Goal: Use online tool/utility: Utilize a website feature to perform a specific function

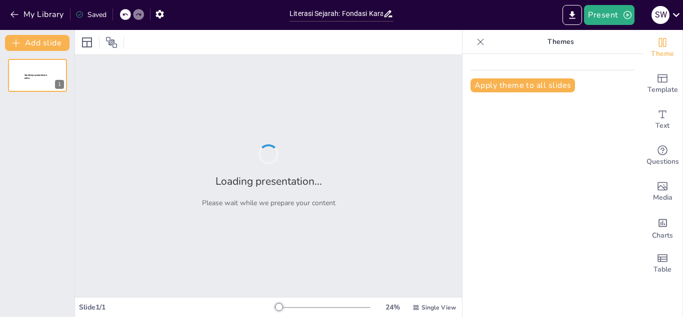
type input "Literasi Sejarah: Fondasi Karakter Bangsa di Era Modern"
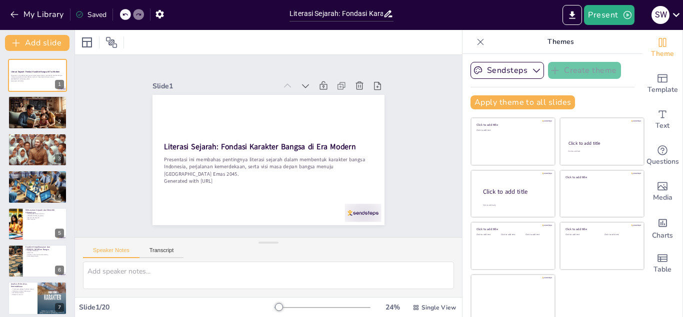
checkbox input "true"
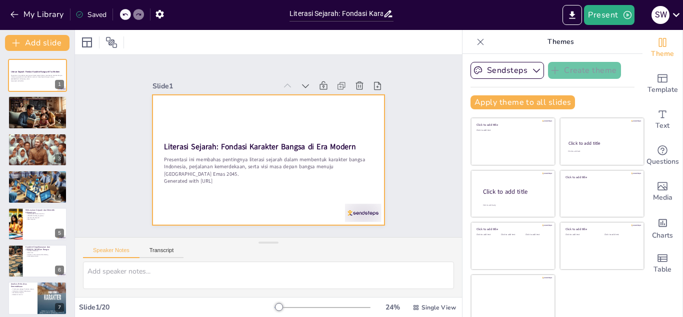
checkbox input "true"
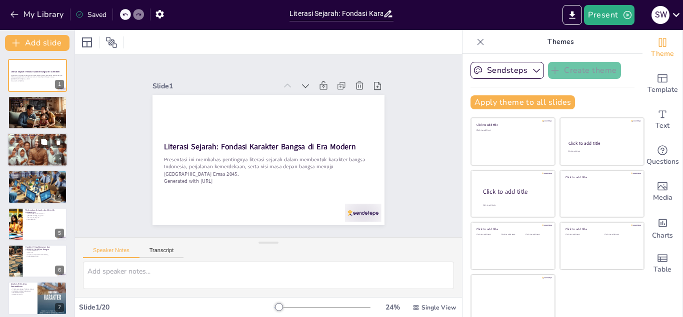
checkbox input "true"
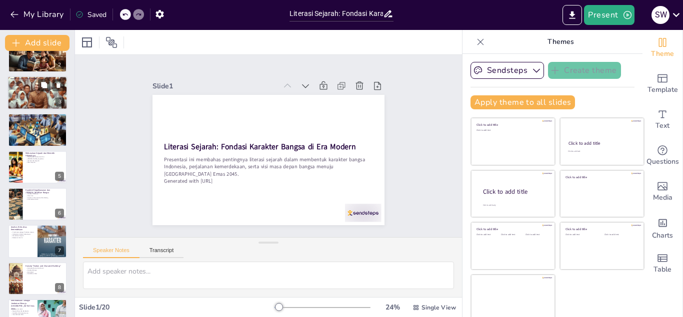
checkbox input "true"
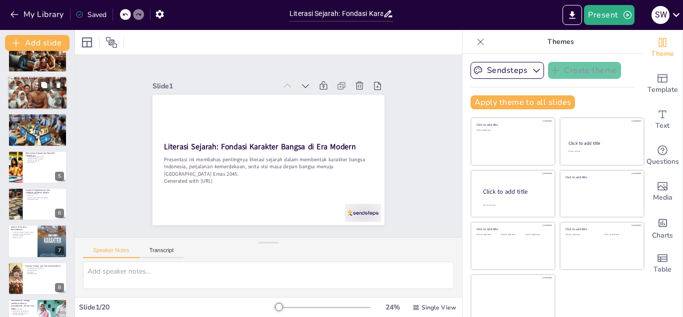
scroll to position [114, 0]
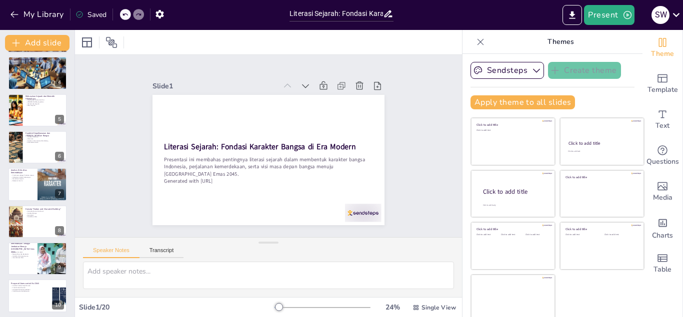
checkbox input "true"
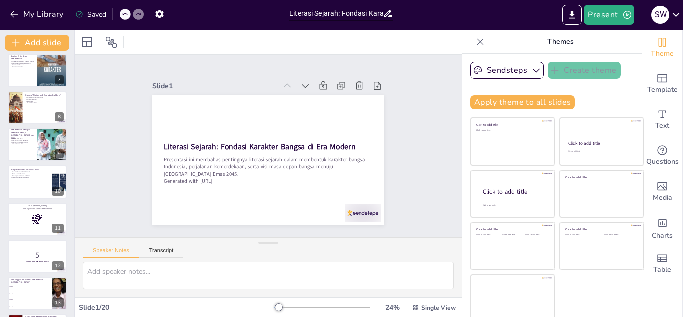
checkbox input "true"
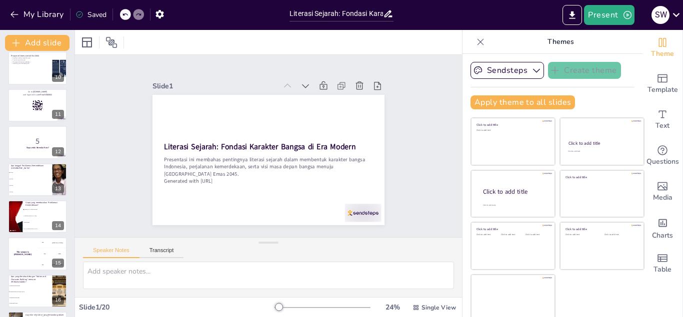
checkbox input "true"
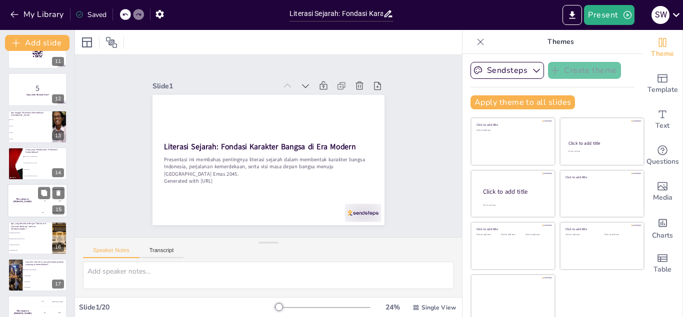
checkbox input "true"
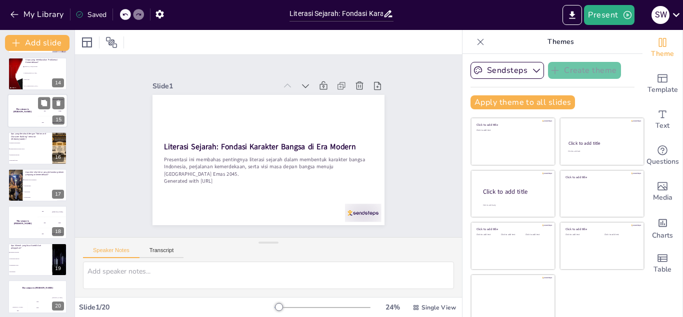
scroll to position [489, 0]
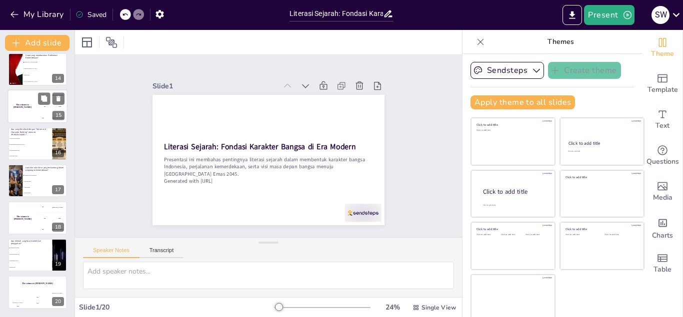
checkbox input "true"
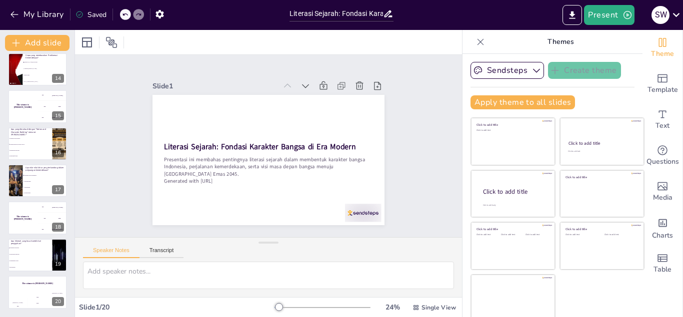
checkbox input "true"
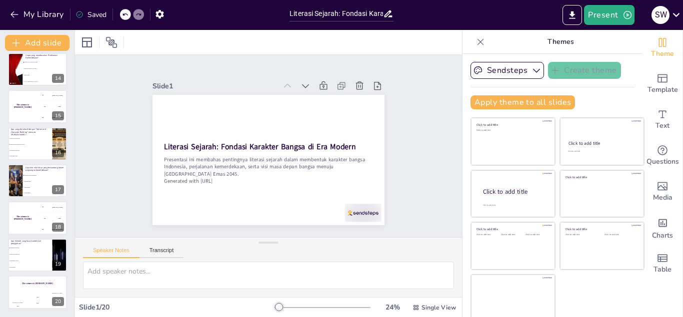
checkbox input "true"
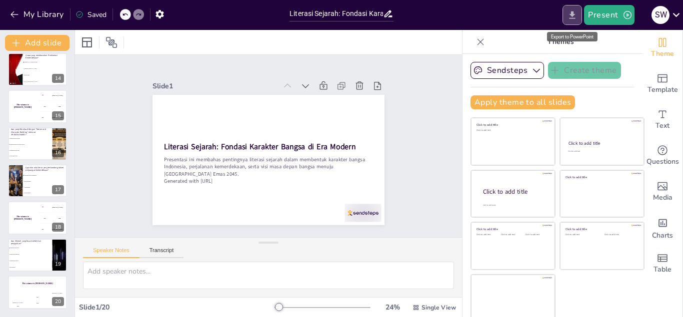
click at [572, 13] on icon "Export to PowerPoint" at bounding box center [572, 15] width 10 height 10
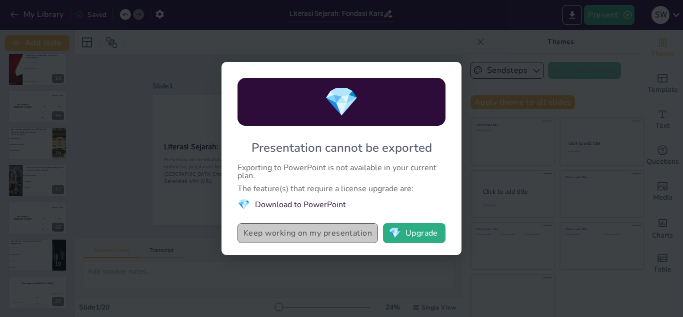
click at [289, 233] on button "Keep working on my presentation" at bounding box center [307, 233] width 140 height 20
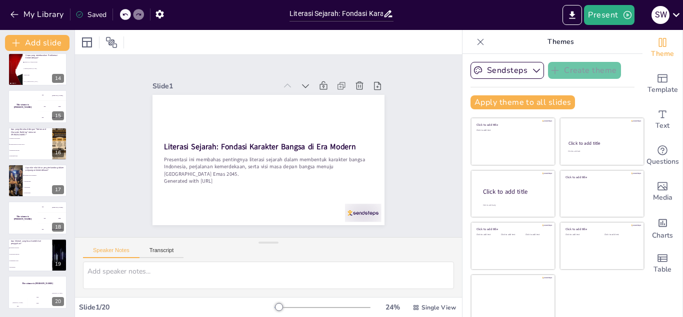
checkbox input "true"
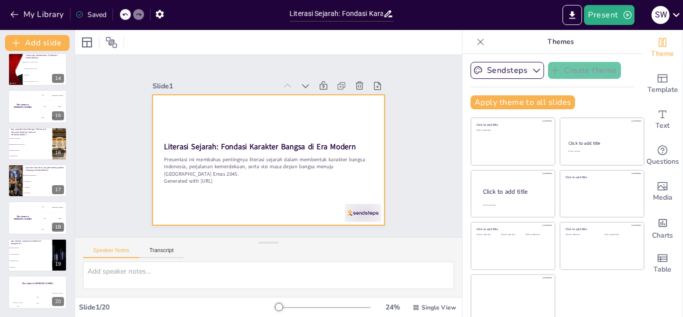
scroll to position [5, 0]
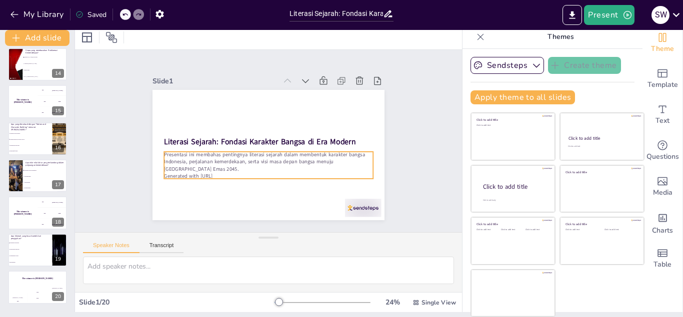
checkbox input "true"
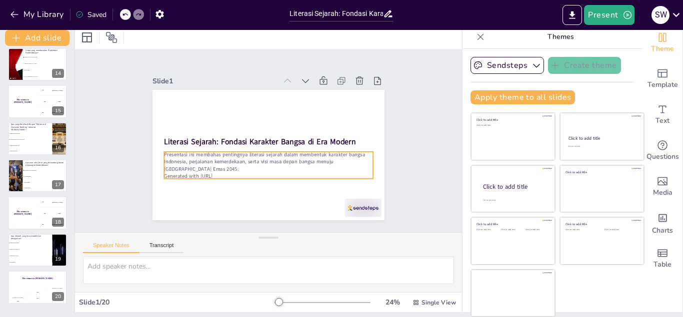
checkbox input "true"
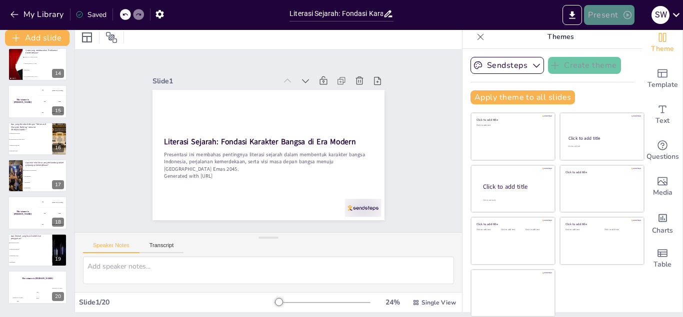
click at [605, 10] on button "Present" at bounding box center [609, 15] width 50 height 20
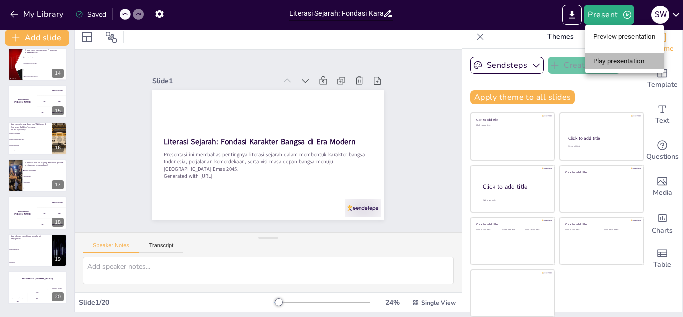
click at [614, 57] on li "Play presentation" at bounding box center [624, 61] width 78 height 16
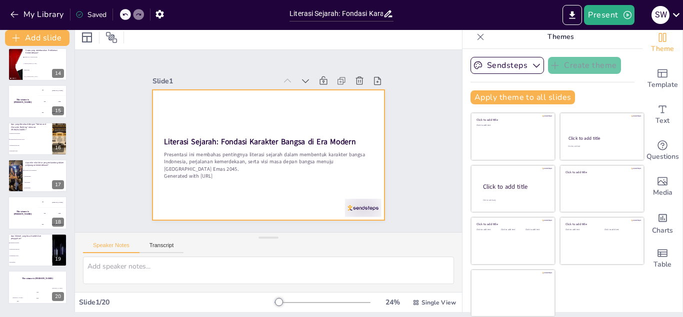
checkbox input "true"
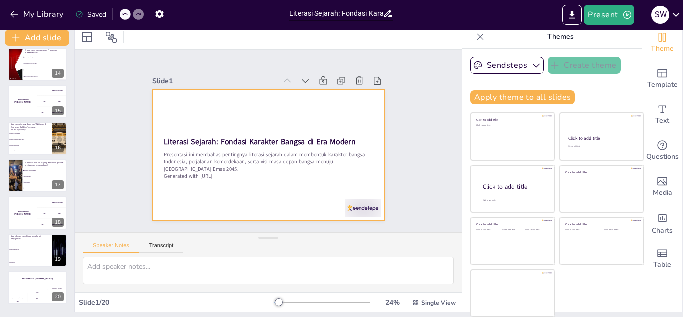
checkbox input "true"
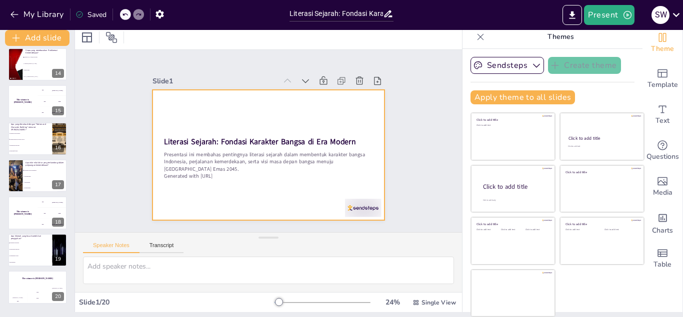
checkbox input "true"
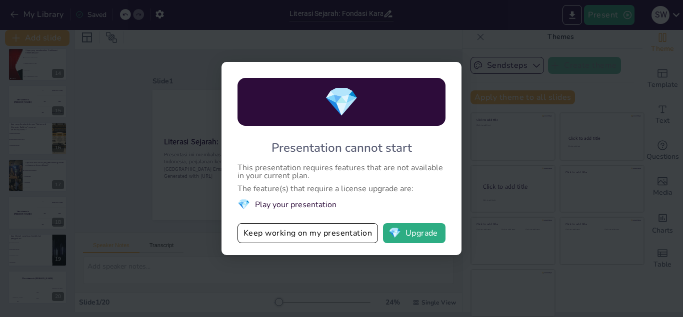
click at [284, 205] on li "💎 Play your presentation" at bounding box center [341, 204] width 208 height 13
click at [261, 203] on li "💎 Play your presentation" at bounding box center [341, 204] width 208 height 13
click at [350, 104] on span "💎" at bounding box center [341, 102] width 35 height 38
click at [257, 231] on button "Keep working on my presentation" at bounding box center [307, 233] width 140 height 20
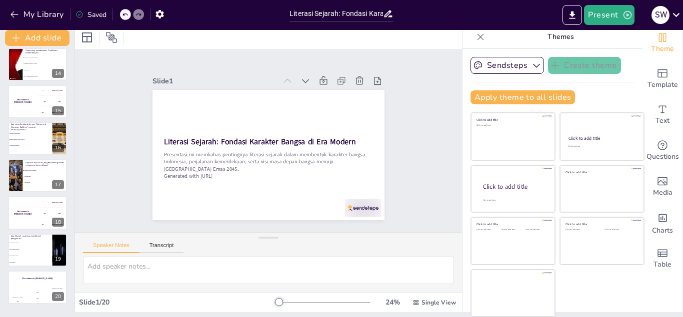
checkbox input "true"
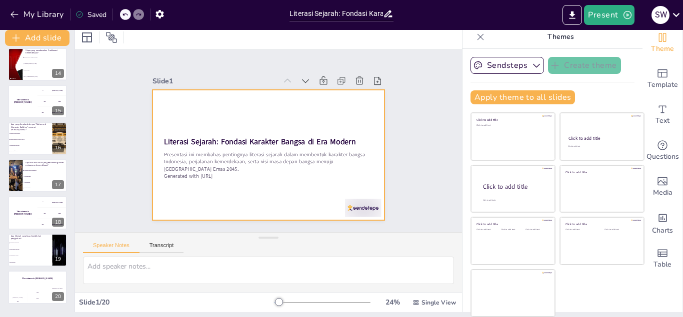
checkbox input "true"
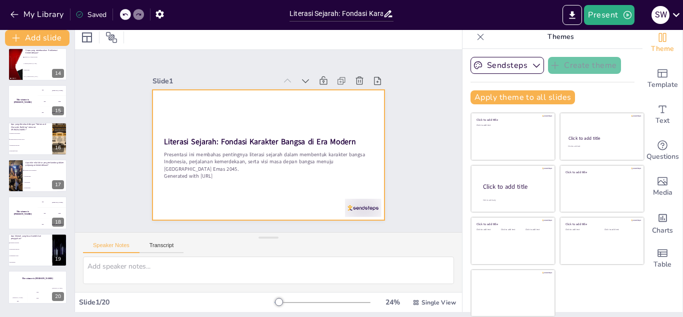
checkbox input "true"
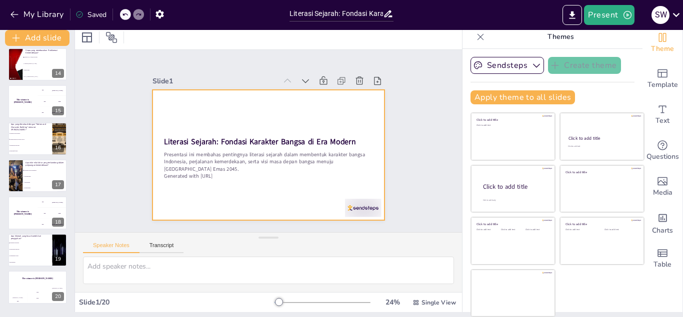
checkbox input "true"
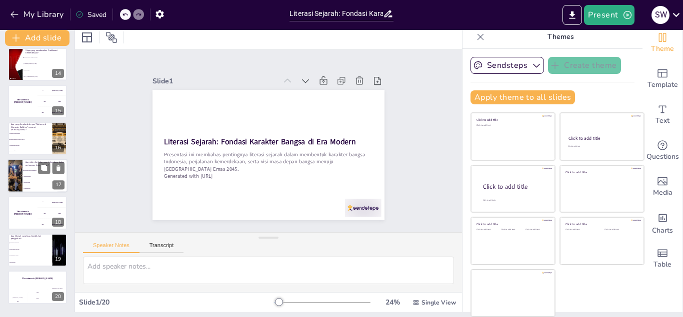
checkbox input "true"
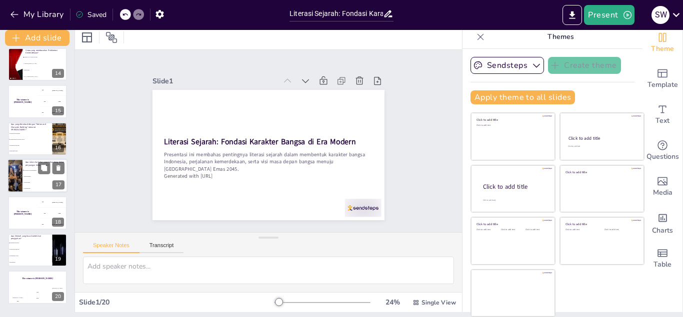
checkbox input "true"
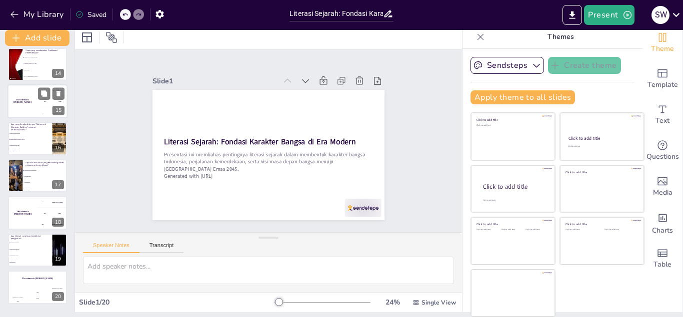
checkbox input "true"
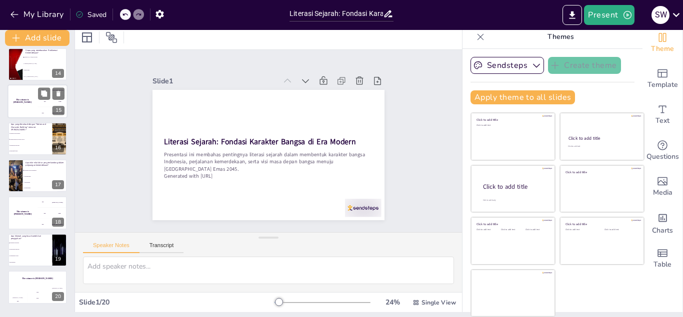
checkbox input "true"
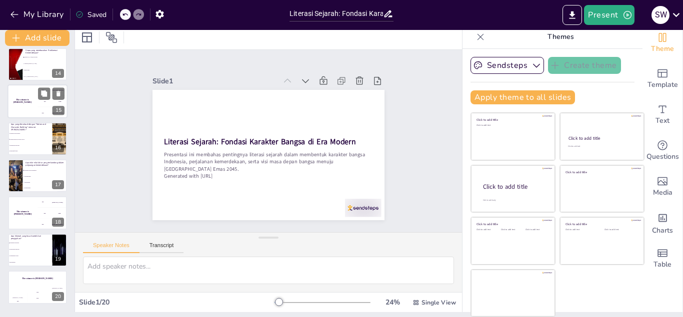
checkbox input "true"
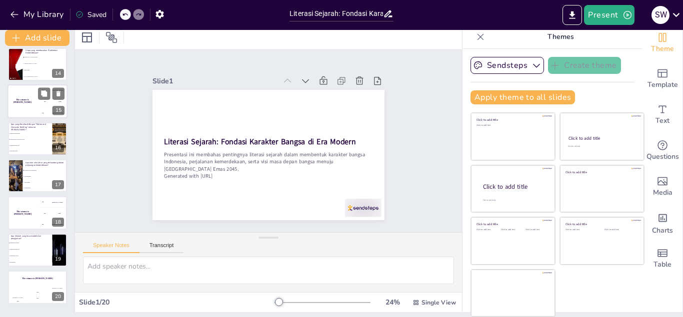
checkbox input "true"
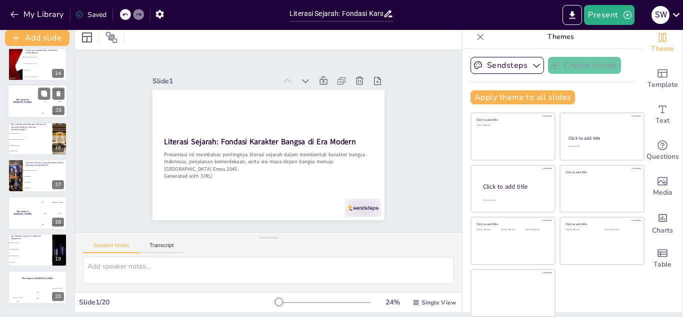
click at [21, 101] on h4 "The winner is [PERSON_NAME]" at bounding box center [22, 101] width 30 height 5
checkbox input "true"
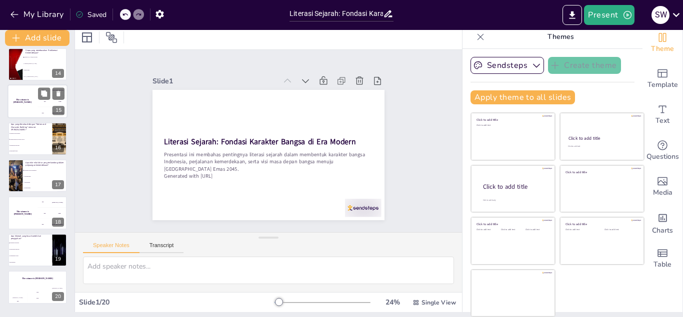
checkbox input "true"
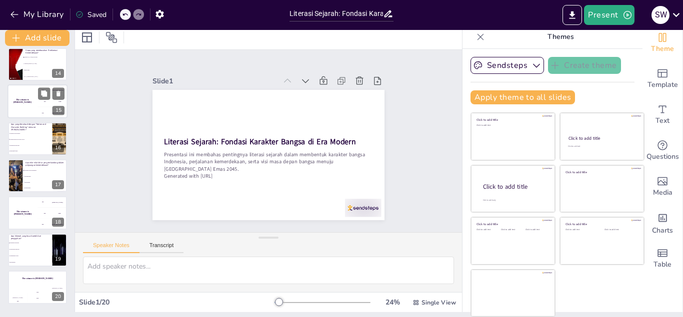
checkbox input "true"
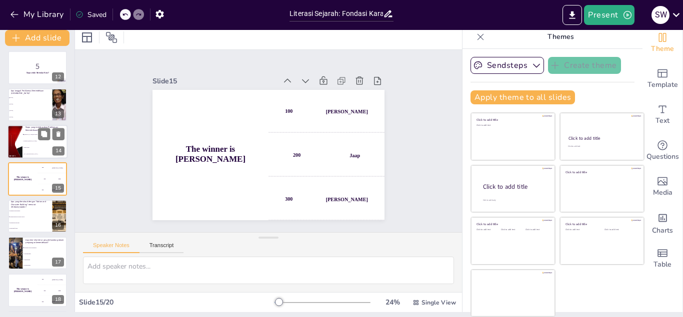
checkbox input "true"
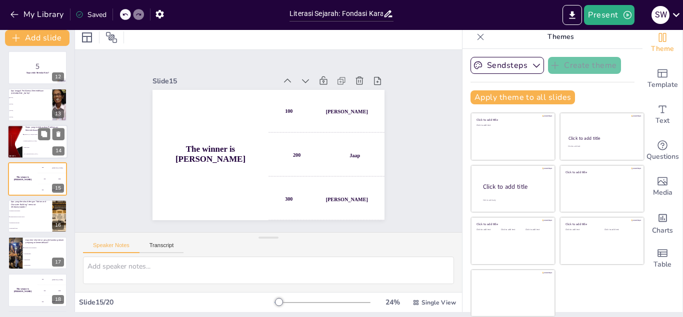
checkbox input "true"
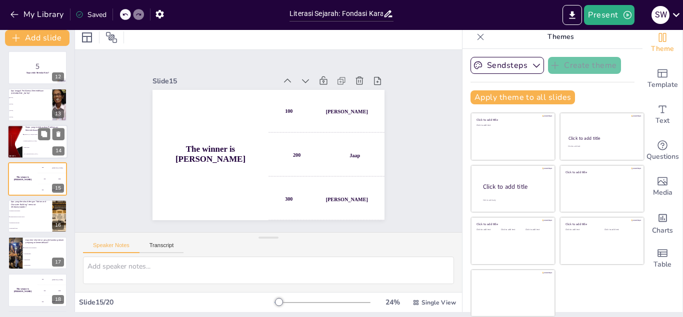
checkbox input "true"
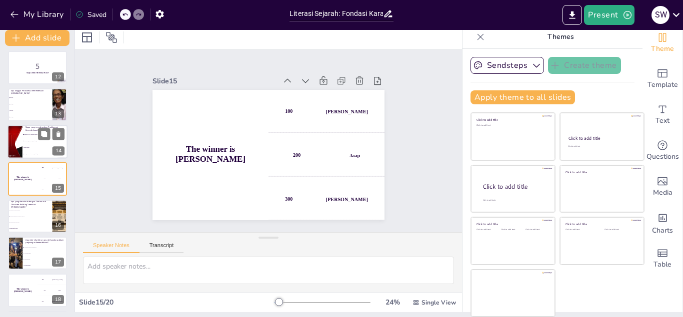
checkbox input "true"
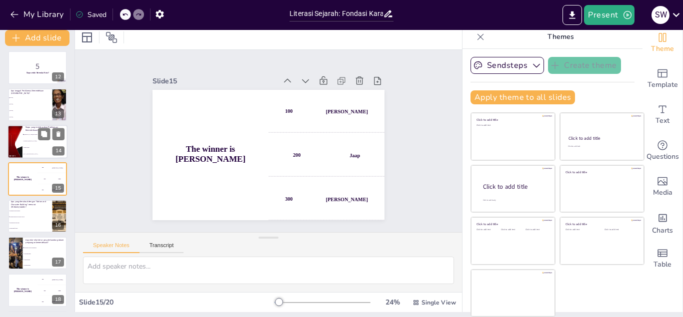
checkbox input "true"
click at [23, 133] on li "[PERSON_NAME] dan Hatta" at bounding box center [44, 134] width 45 height 6
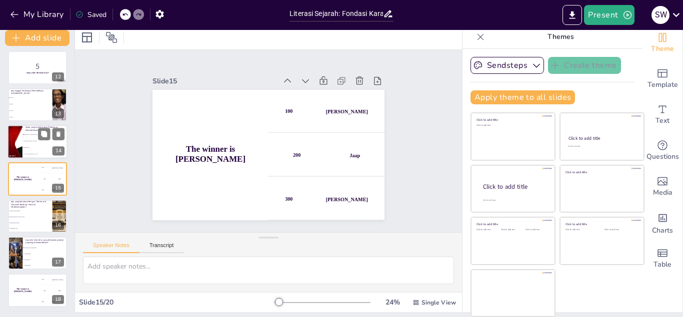
checkbox input "true"
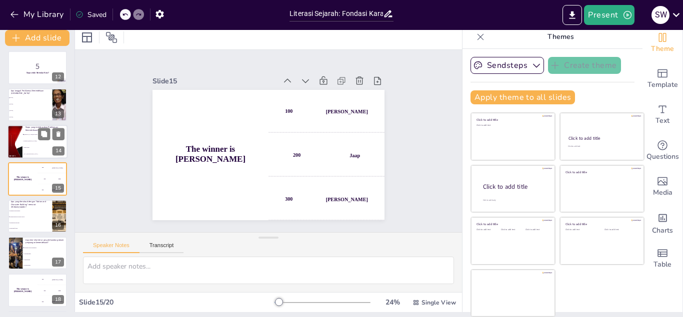
type textarea "Jawaban yang benar adalah [PERSON_NAME] dan Hatta, yang membacakan proklamasi p…"
checkbox input "true"
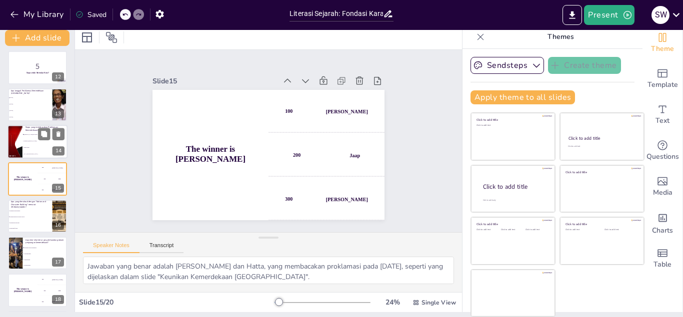
checkbox input "true"
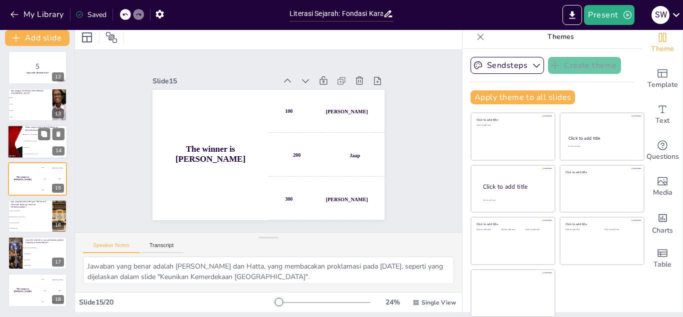
checkbox input "true"
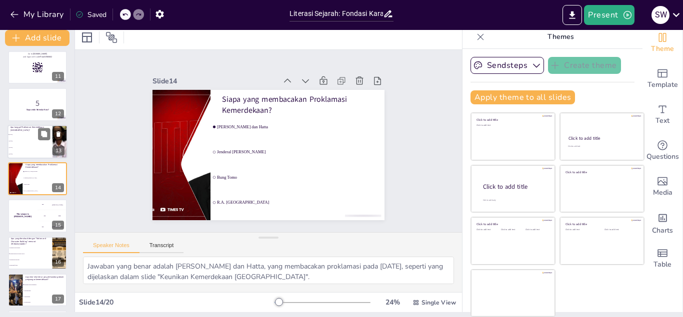
checkbox input "true"
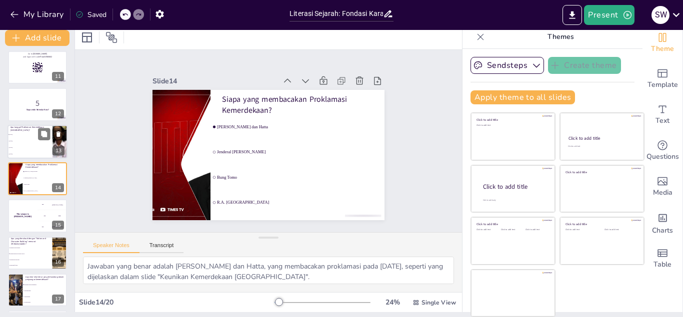
checkbox input "true"
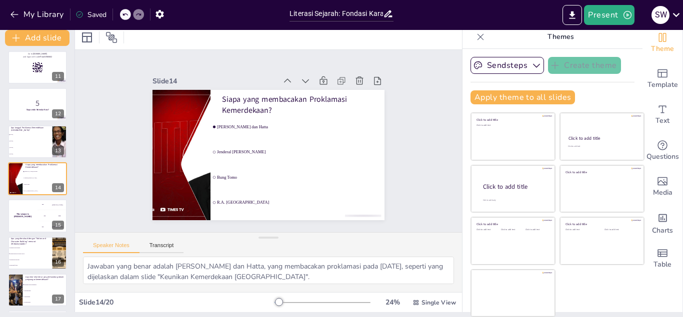
checkbox input "true"
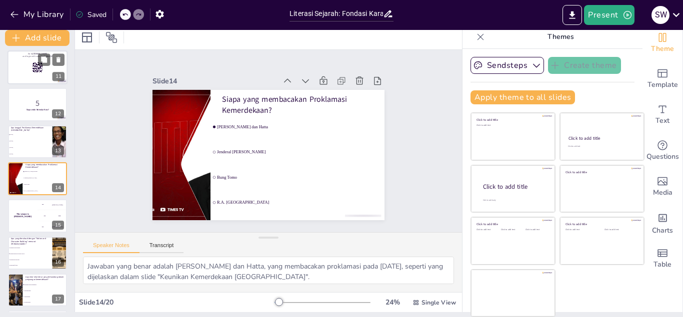
checkbox input "true"
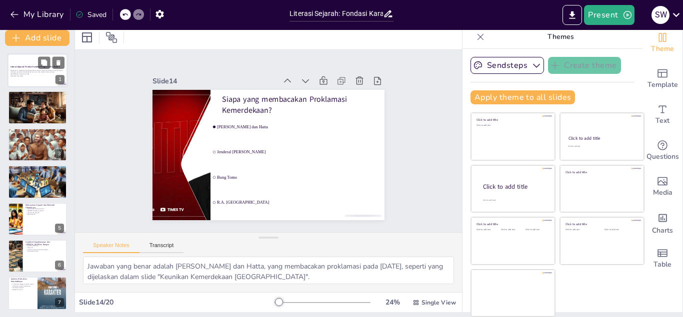
scroll to position [0, 0]
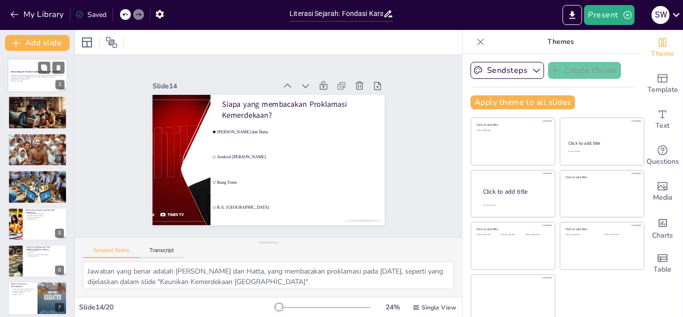
click at [31, 77] on p "Presentasi ini membahas pentingnya literasi sejarah dalam membentuk karakter ba…" at bounding box center [37, 76] width 54 height 5
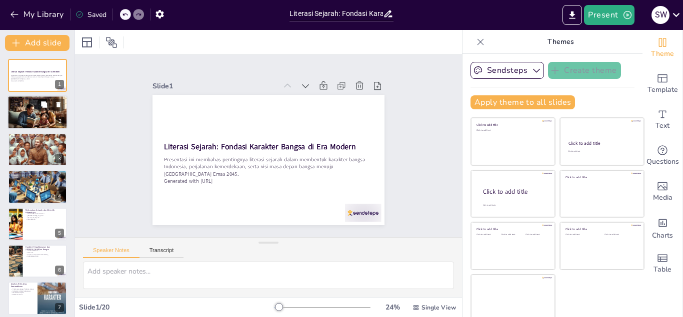
click at [34, 112] on div at bounding box center [37, 113] width 60 height 34
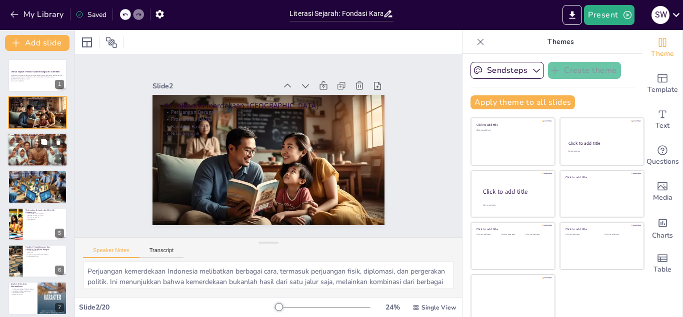
click at [35, 148] on div at bounding box center [37, 150] width 60 height 60
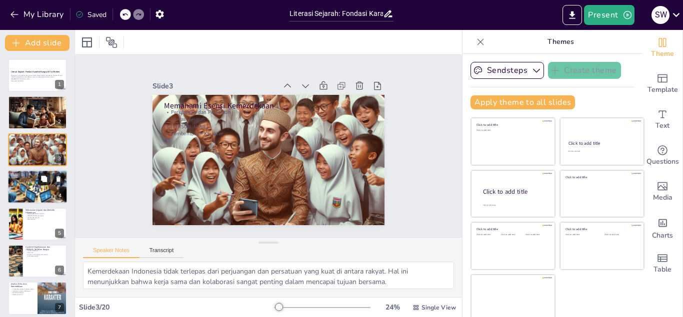
click at [40, 178] on button at bounding box center [44, 179] width 12 height 12
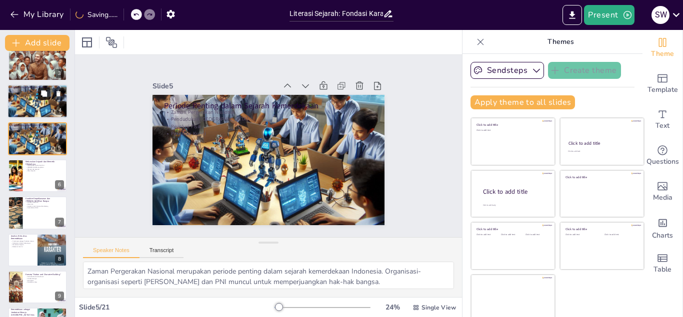
scroll to position [97, 0]
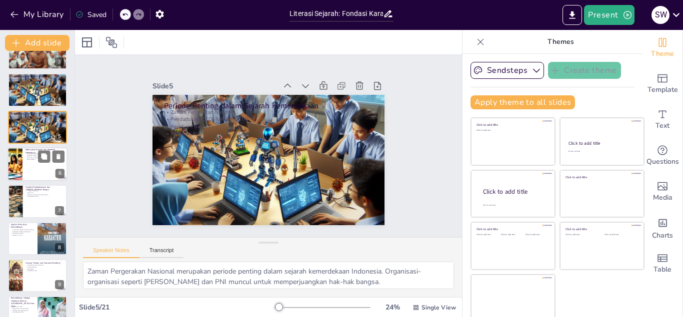
click at [29, 155] on p "Membedakan Fakta dan Fiksi" at bounding box center [44, 154] width 39 height 2
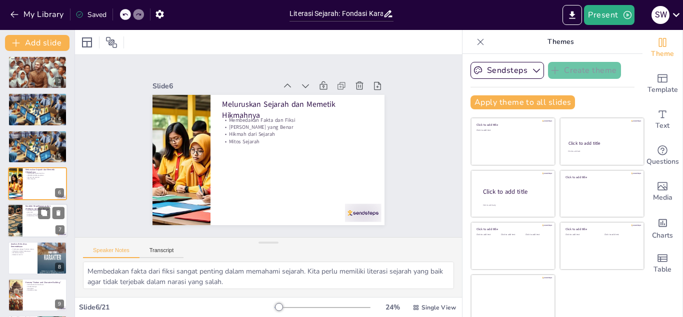
scroll to position [134, 0]
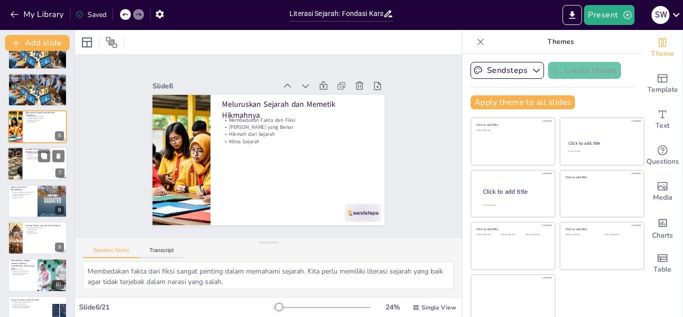
click at [27, 157] on p "Inspirasi untuk Generasi Mendatang" at bounding box center [44, 157] width 39 height 2
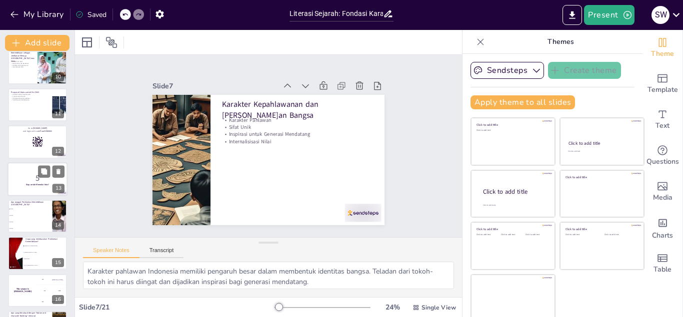
scroll to position [456, 0]
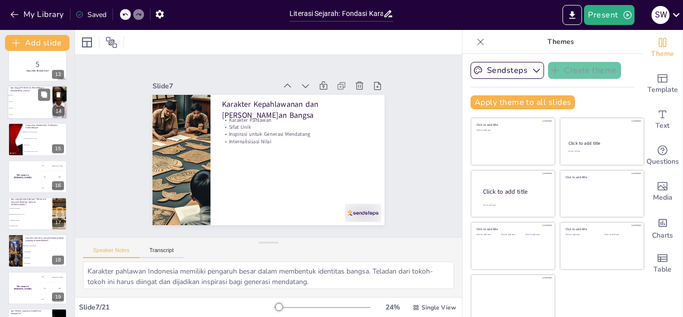
click at [29, 110] on li "[DATE]" at bounding box center [29, 108] width 45 height 6
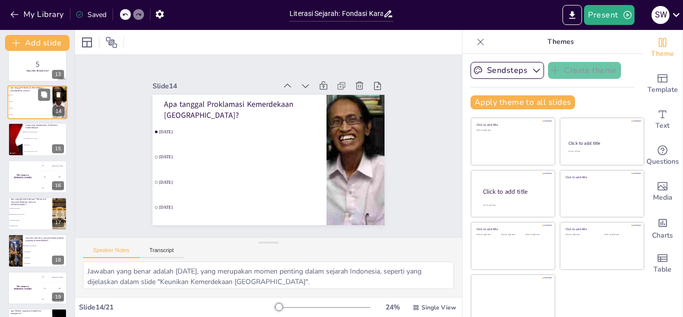
scroll to position [375, 0]
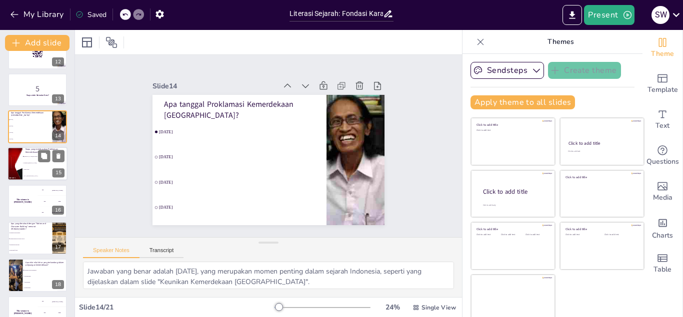
click at [30, 157] on li "[PERSON_NAME] dan Hatta" at bounding box center [44, 157] width 45 height 6
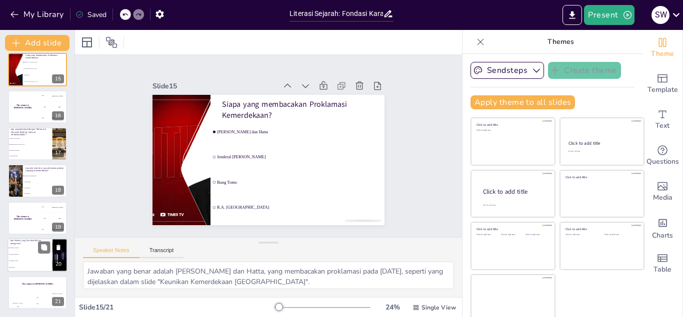
scroll to position [5, 0]
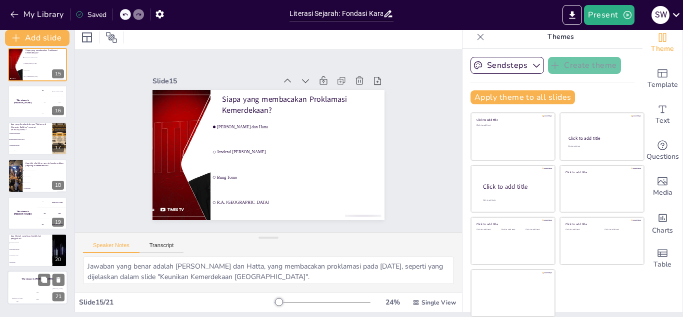
click at [31, 283] on div "The winner is [PERSON_NAME]" at bounding box center [37, 279] width 60 height 17
